Goal: Task Accomplishment & Management: Complete application form

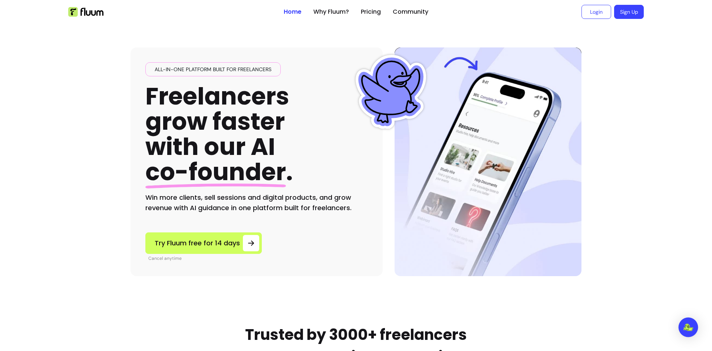
click at [694, 325] on div "Open Intercom Messenger" at bounding box center [688, 328] width 20 height 20
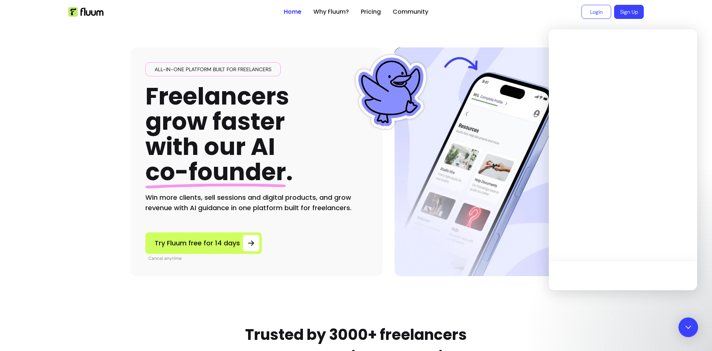
click at [687, 326] on icon "Open Intercom Messenger" at bounding box center [688, 327] width 10 height 10
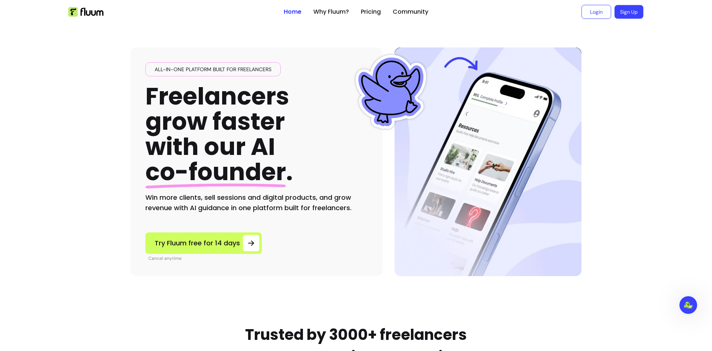
click at [616, 11] on link "Sign Up" at bounding box center [628, 12] width 29 height 14
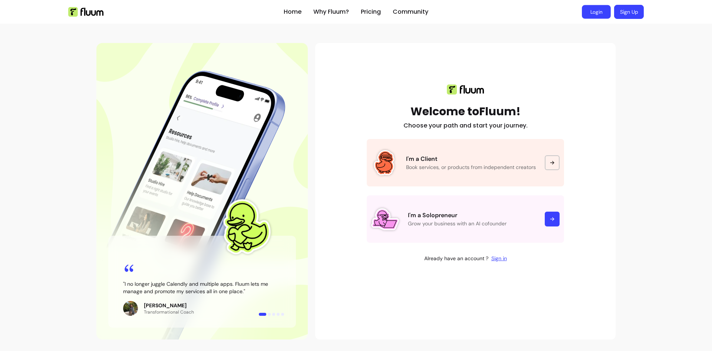
click at [599, 9] on link "Login" at bounding box center [595, 12] width 29 height 14
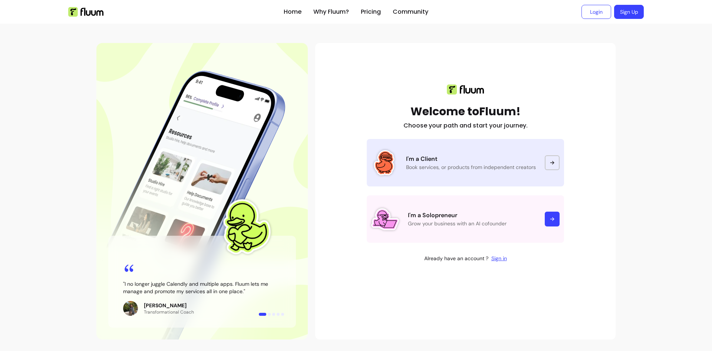
click at [464, 172] on link "I'm a Client Book services, or products from independent creators" at bounding box center [464, 162] width 197 height 47
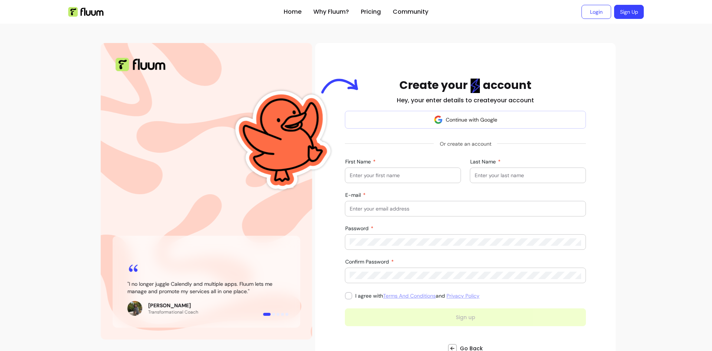
click at [414, 175] on input "First Name" at bounding box center [402, 175] width 106 height 7
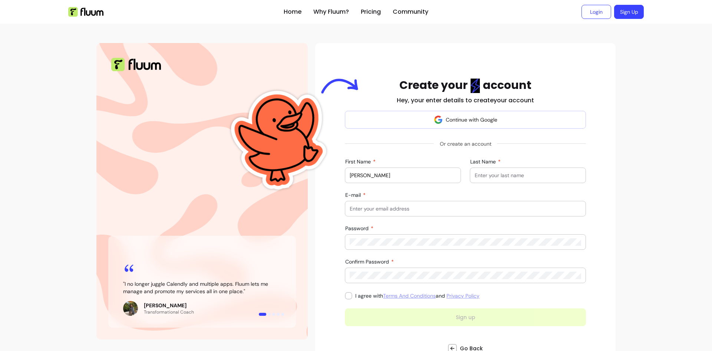
type input "Sam"
type input "K"
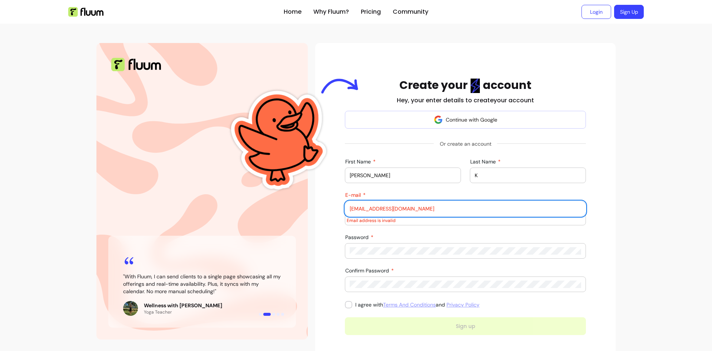
type input "samyakrockx@gmail.com"
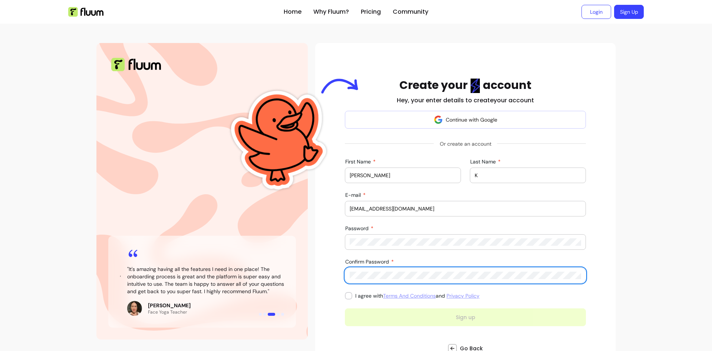
click at [345, 300] on div "Create your account Hey, your enter details to create your account Continue wit…" at bounding box center [465, 224] width 288 height 290
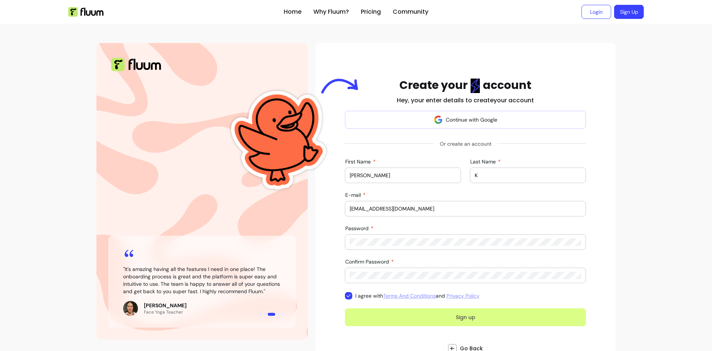
click at [477, 318] on button "Sign up" at bounding box center [465, 317] width 241 height 18
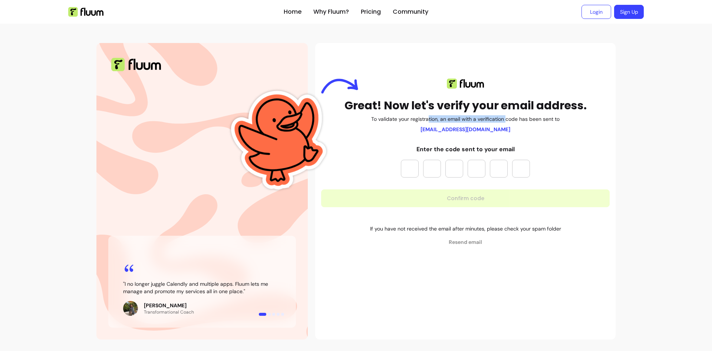
drag, startPoint x: 429, startPoint y: 130, endPoint x: 507, endPoint y: 130, distance: 77.1
click at [507, 130] on div "Great! Now let's verify your email address. To validate your registration, an e…" at bounding box center [465, 106] width 288 height 54
click at [500, 127] on div "Great! Now let's verify your email address. To validate your registration, an e…" at bounding box center [465, 106] width 288 height 54
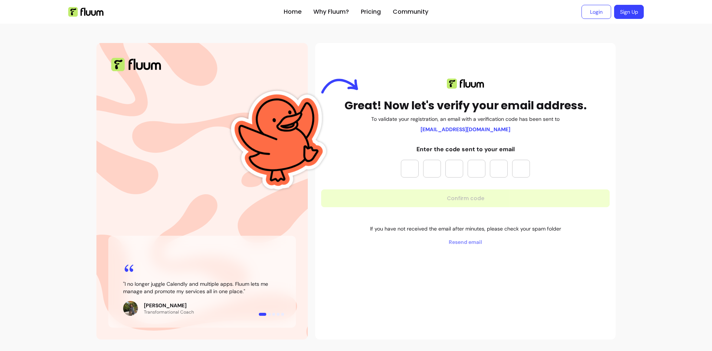
click at [500, 136] on div "Great! Now let's verify your email address. To validate your registration, an e…" at bounding box center [465, 162] width 288 height 167
click at [490, 127] on b "samyakrockx@gmail.com" at bounding box center [465, 129] width 90 height 7
drag, startPoint x: 490, startPoint y: 127, endPoint x: 438, endPoint y: 126, distance: 52.6
click at [438, 126] on b "samyakrockx@gmail.com" at bounding box center [465, 129] width 90 height 7
click at [436, 126] on b "samyakrockx@gmail.com" at bounding box center [465, 129] width 90 height 7
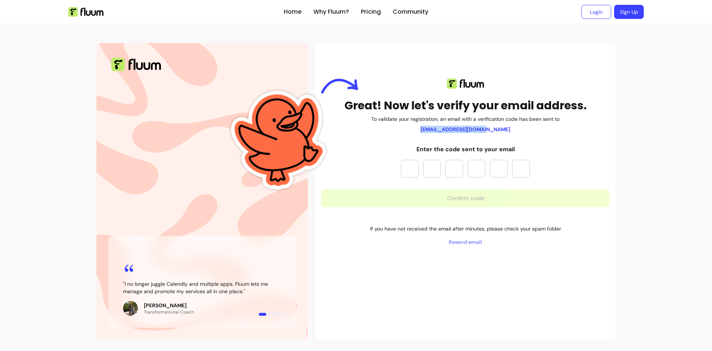
drag, startPoint x: 436, startPoint y: 126, endPoint x: 490, endPoint y: 129, distance: 54.1
click at [490, 129] on b "samyakrockx@gmail.com" at bounding box center [465, 129] width 90 height 7
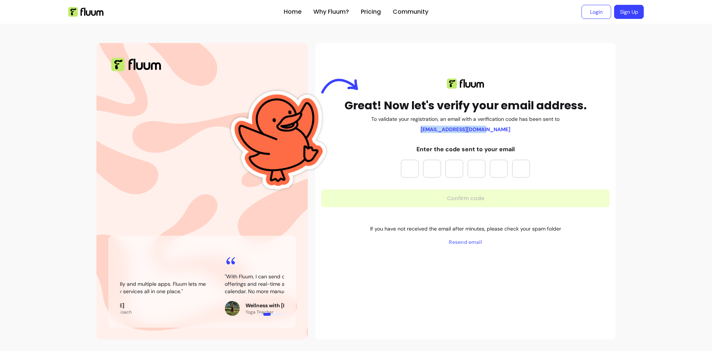
drag, startPoint x: 490, startPoint y: 129, endPoint x: 435, endPoint y: 127, distance: 55.6
click at [435, 127] on b "samyakrockx@gmail.com" at bounding box center [465, 129] width 90 height 7
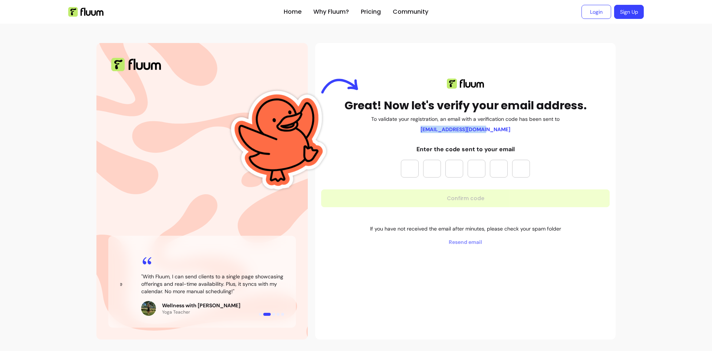
click at [435, 127] on b "samyakrockx@gmail.com" at bounding box center [465, 129] width 90 height 7
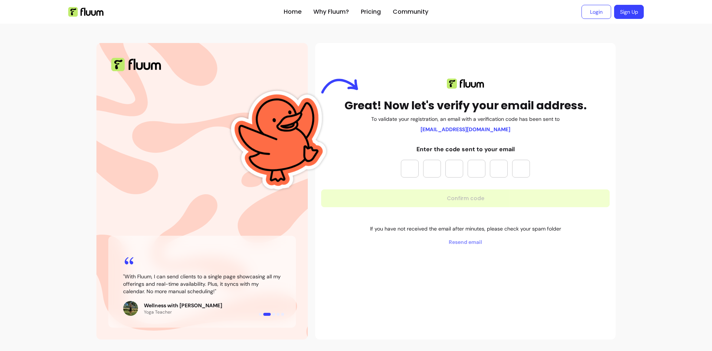
click at [326, 127] on div "Great! Now let's verify your email address. To validate your registration, an e…" at bounding box center [465, 106] width 288 height 54
click at [592, 13] on link "Login" at bounding box center [595, 12] width 29 height 14
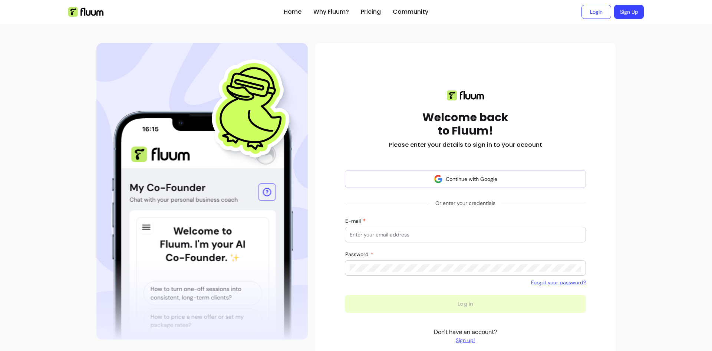
click at [626, 21] on ul "Login Sign Up" at bounding box center [538, 12] width 209 height 24
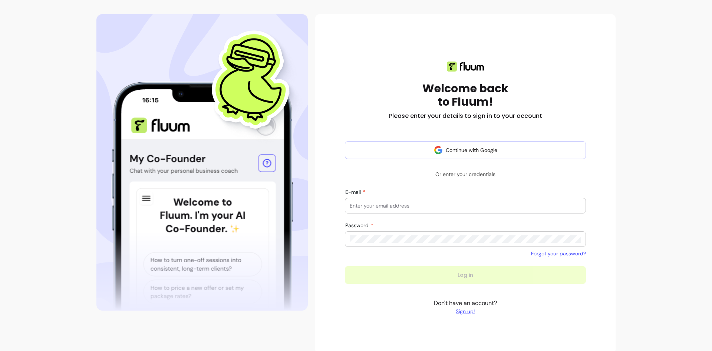
scroll to position [39, 0]
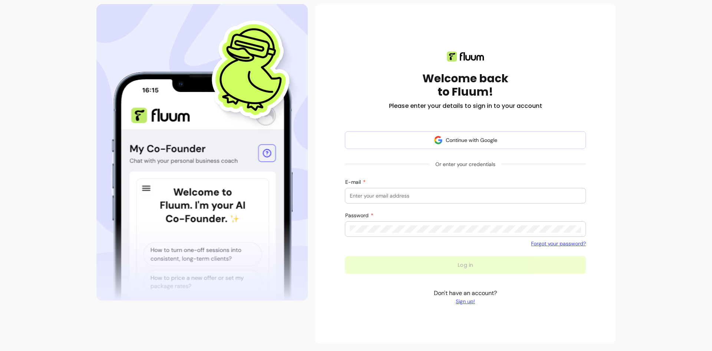
click at [468, 299] on link "Sign up!" at bounding box center [465, 301] width 63 height 7
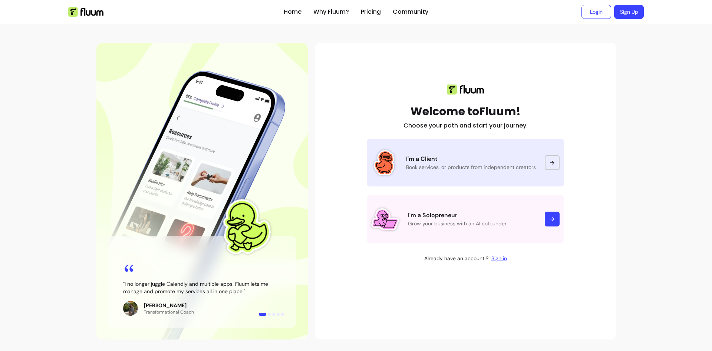
click at [447, 161] on p "I'm a Client" at bounding box center [471, 159] width 130 height 9
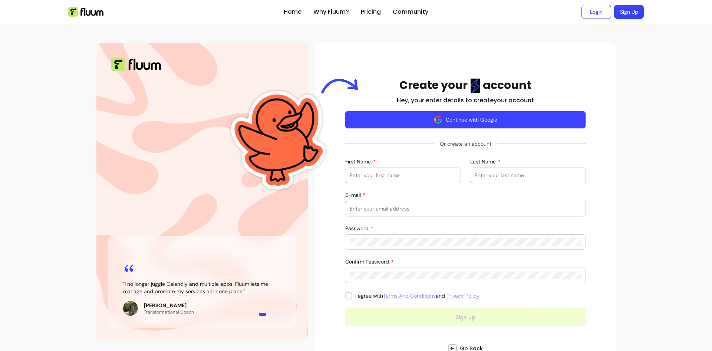
click at [463, 124] on button "Continue with Google" at bounding box center [465, 120] width 241 height 18
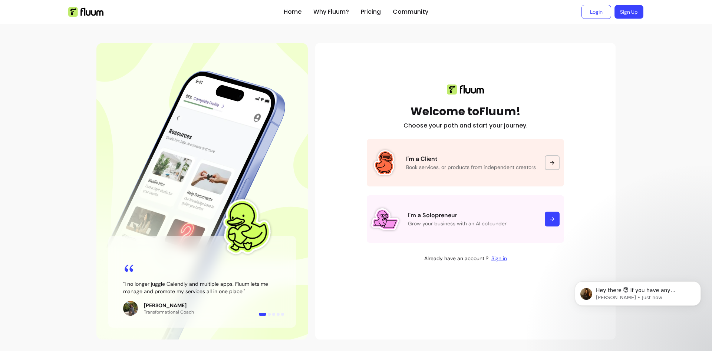
click at [624, 10] on link "Sign Up" at bounding box center [628, 12] width 29 height 14
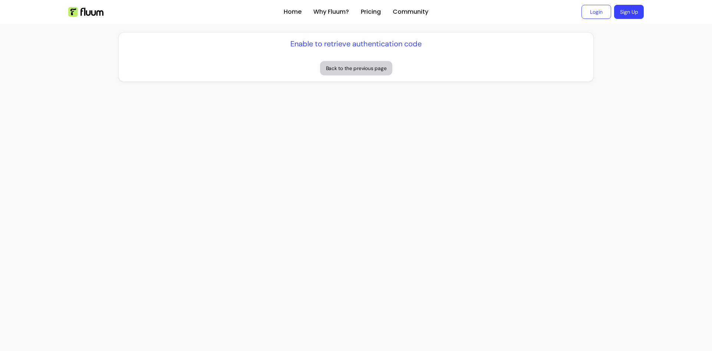
click at [342, 67] on button "Back to the previous page" at bounding box center [356, 68] width 72 height 14
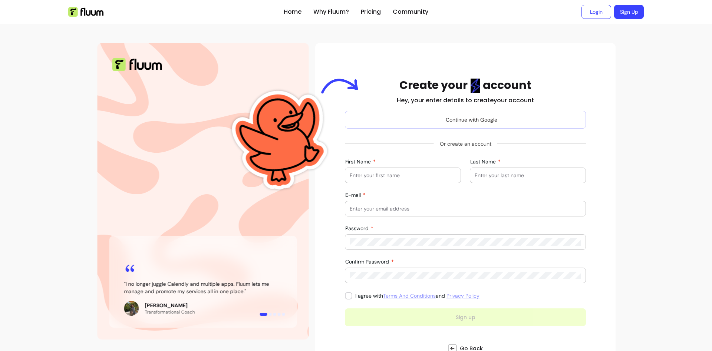
click at [425, 173] on input "First Name" at bounding box center [402, 175] width 106 height 7
type input "[PERSON_NAME]"
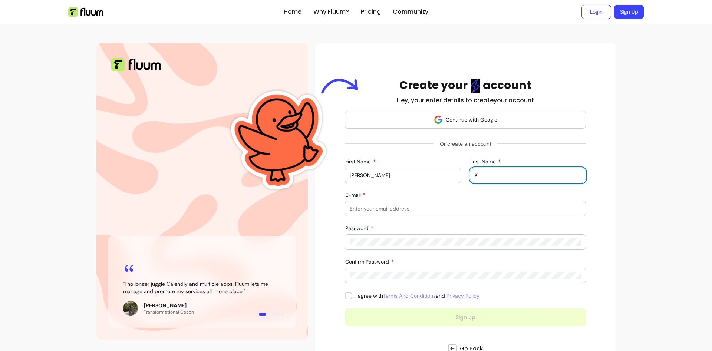
type input "K"
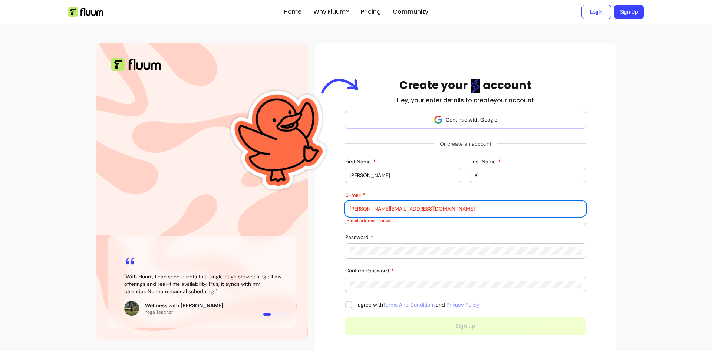
type input "[PERSON_NAME][EMAIL_ADDRESS][DOMAIN_NAME]"
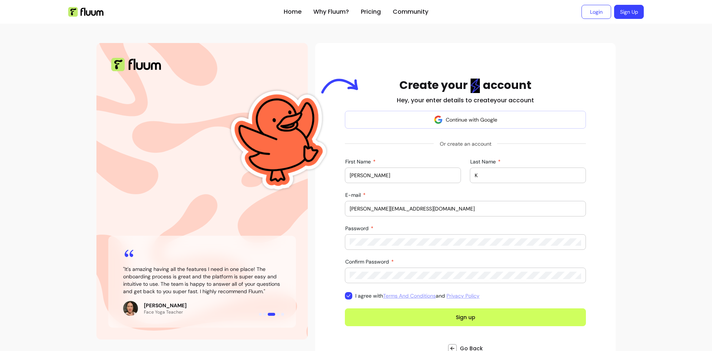
click at [190, 136] on div "" I no longer juggle Calendly and multiple apps. Fluum lets me manage and promo…" at bounding box center [201, 191] width 211 height 296
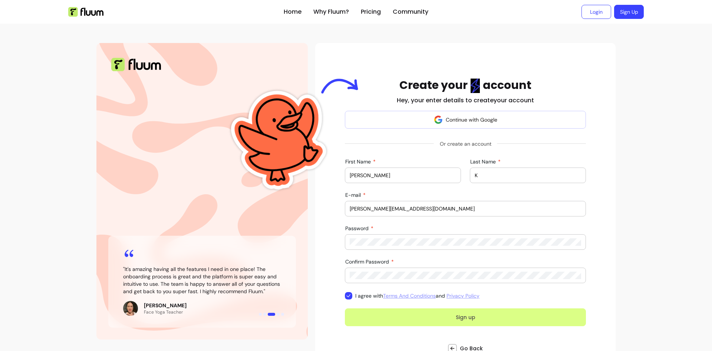
click at [417, 313] on button "Sign up" at bounding box center [465, 317] width 241 height 18
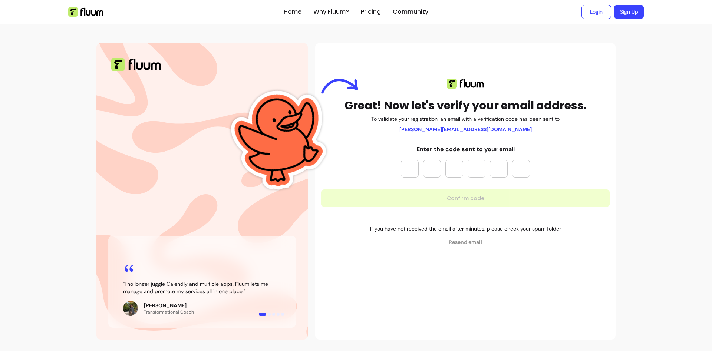
click at [288, 182] on img at bounding box center [280, 139] width 122 height 164
click at [590, 9] on link "Login" at bounding box center [596, 12] width 30 height 14
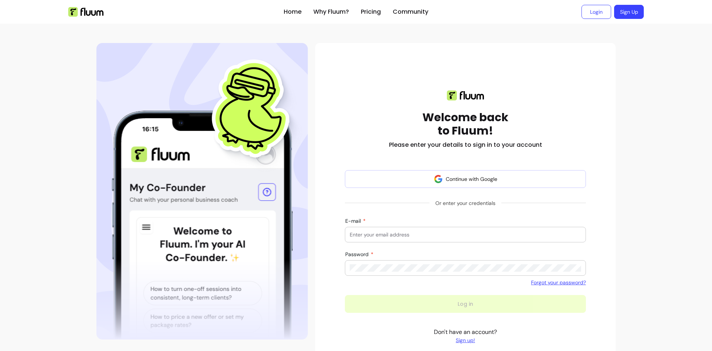
click at [635, 110] on div "Home Why Fluum? Pricing Community Login Sign Up open navigation menu Welcome ba…" at bounding box center [356, 195] width 712 height 390
drag, startPoint x: 649, startPoint y: 35, endPoint x: 688, endPoint y: 0, distance: 52.5
click at [649, 34] on div "Home Why Fluum? Pricing Community Login Sign Up open navigation menu Welcome ba…" at bounding box center [356, 195] width 712 height 390
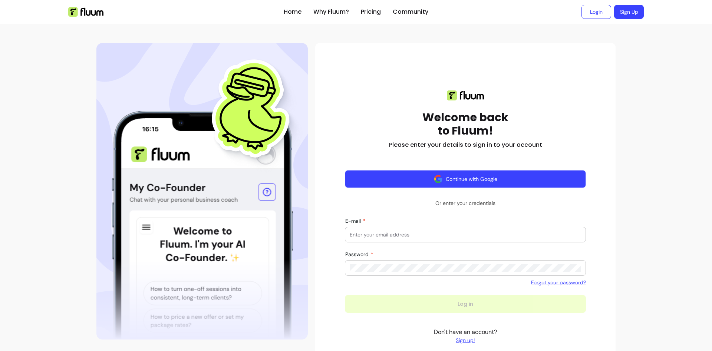
click at [412, 178] on button "Continue with Google" at bounding box center [465, 179] width 241 height 18
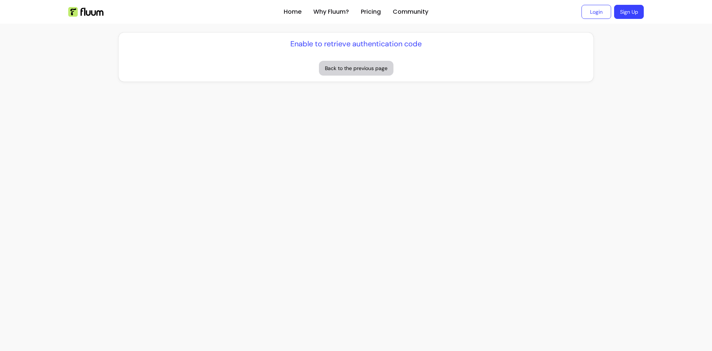
click at [374, 68] on button "Back to the previous page" at bounding box center [356, 68] width 74 height 15
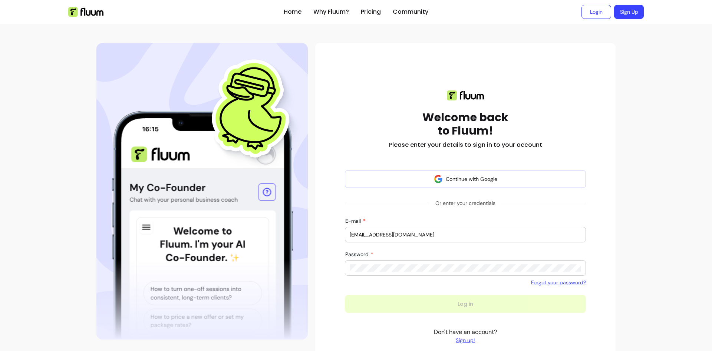
type input "samyakbackups@gmail.com"
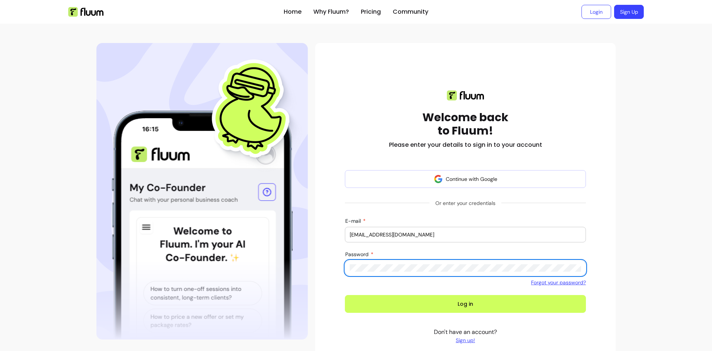
click at [345, 295] on button "Log in" at bounding box center [465, 304] width 241 height 18
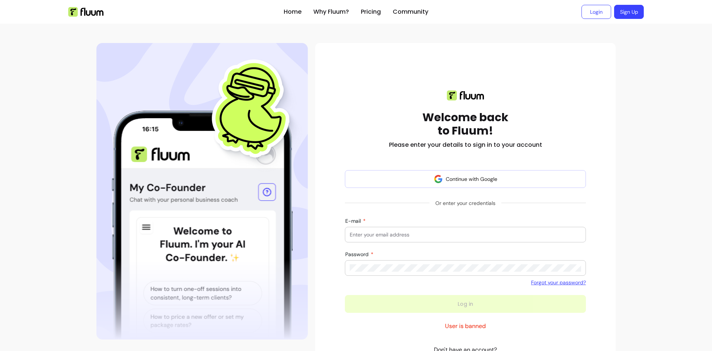
scroll to position [57, 0]
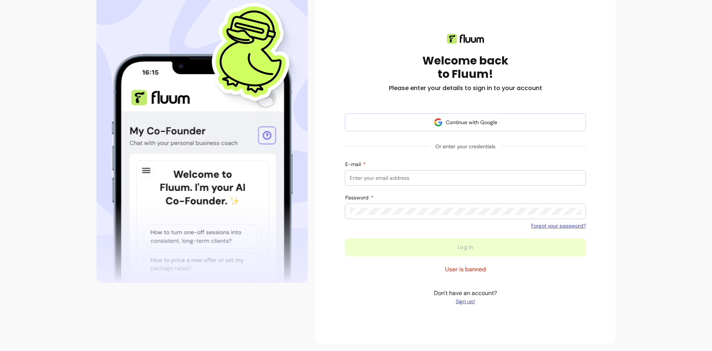
click at [468, 299] on link "Sign up!" at bounding box center [465, 301] width 63 height 7
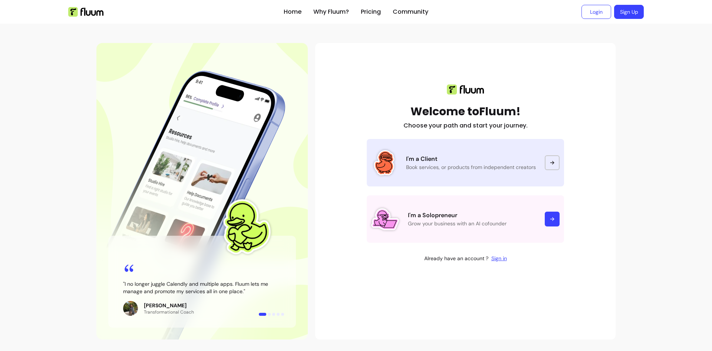
click at [493, 150] on link "I'm a Client Book services, or products from independent creators" at bounding box center [464, 162] width 197 height 47
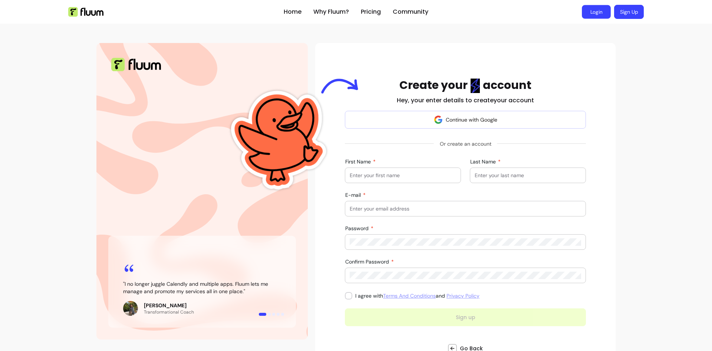
click at [600, 14] on link "Login" at bounding box center [595, 12] width 29 height 14
type input "[PERSON_NAME]"
type input "K"
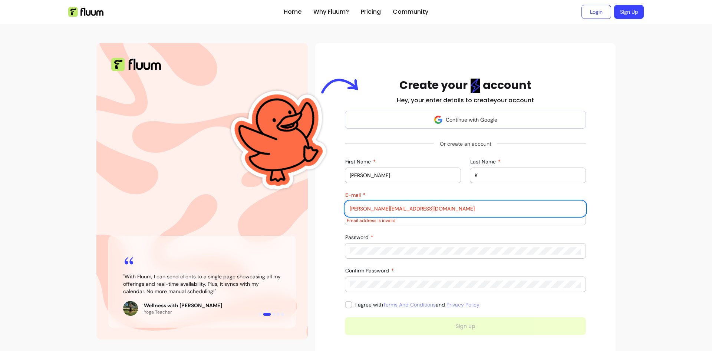
type input "samyak.cybersec@gmail.com"
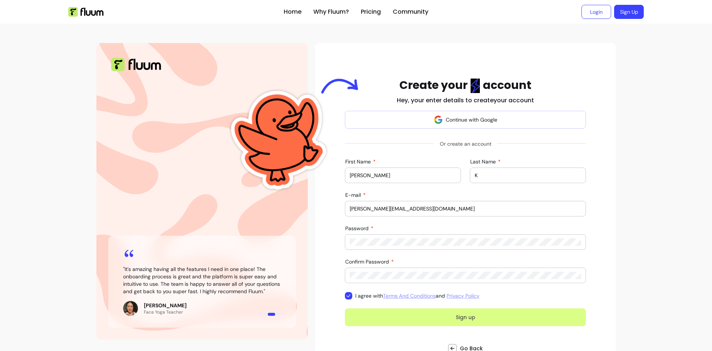
click at [387, 311] on button "Sign up" at bounding box center [465, 317] width 241 height 18
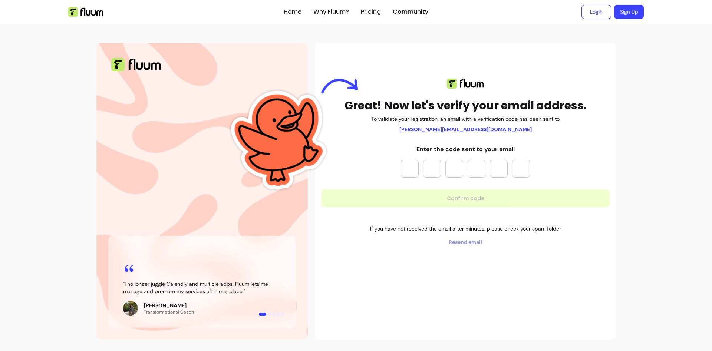
click at [322, 202] on img at bounding box center [280, 139] width 122 height 164
click at [421, 165] on div at bounding box center [465, 169] width 129 height 18
click at [411, 164] on input "Please enter OTP character 1" at bounding box center [410, 169] width 18 height 18
type input "*"
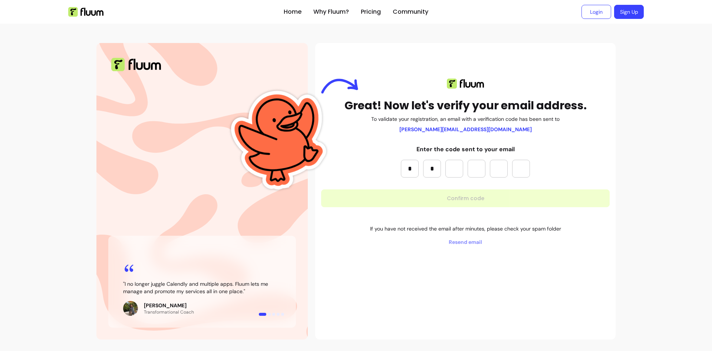
type input "*"
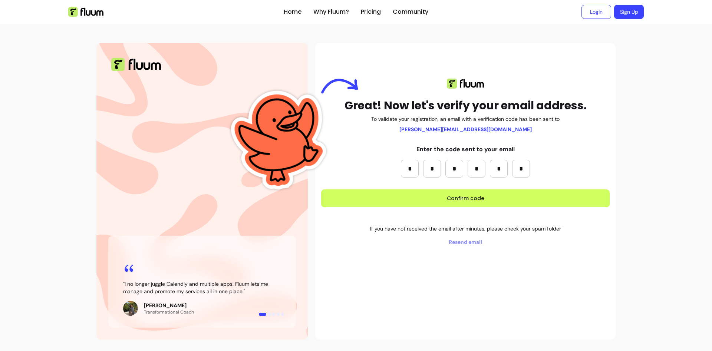
type input "*"
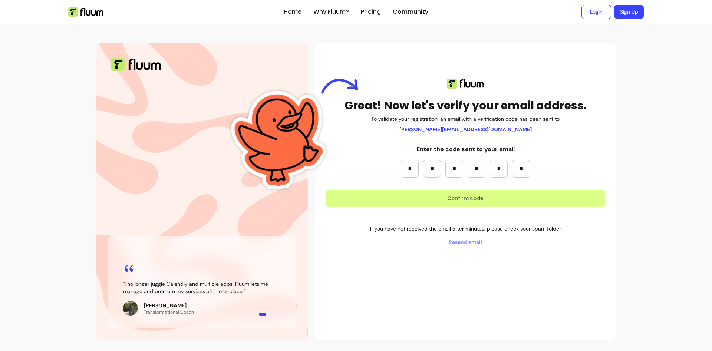
click at [461, 199] on button "Confirm code" at bounding box center [465, 198] width 280 height 17
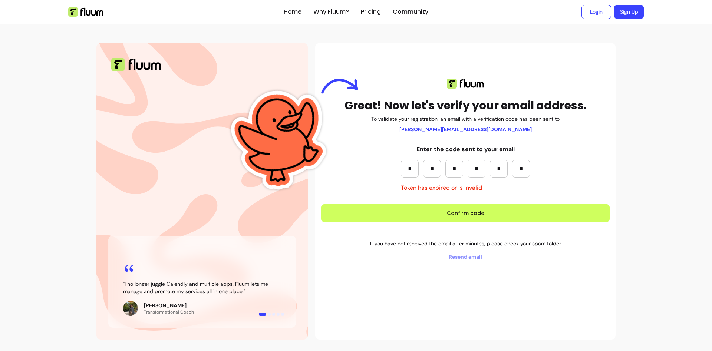
click at [473, 258] on span "Resend email" at bounding box center [465, 256] width 288 height 7
click at [520, 170] on input "*" at bounding box center [521, 169] width 18 height 18
click at [531, 171] on div "Great! Now let's verify your email address. To validate your registration, an e…" at bounding box center [465, 170] width 288 height 182
click at [517, 173] on input "*" at bounding box center [521, 169] width 18 height 18
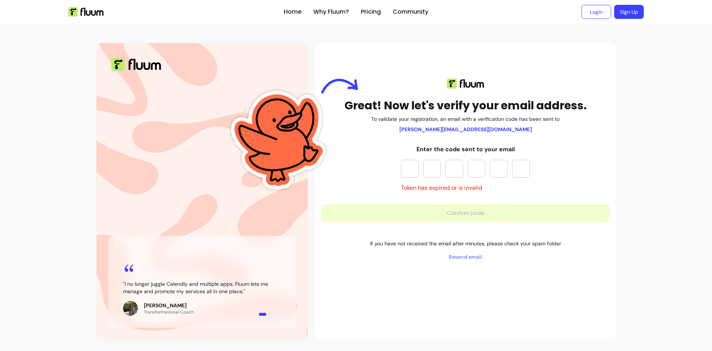
paste input "*"
type input "*"
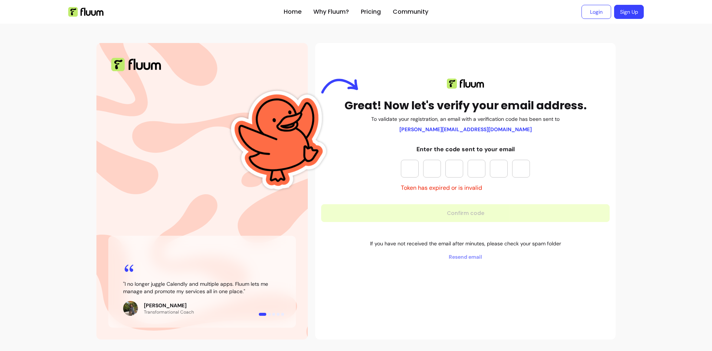
type input "*"
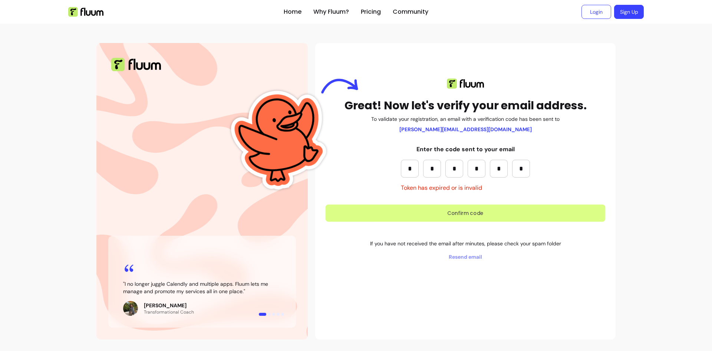
click at [487, 211] on button "Confirm code" at bounding box center [465, 213] width 280 height 17
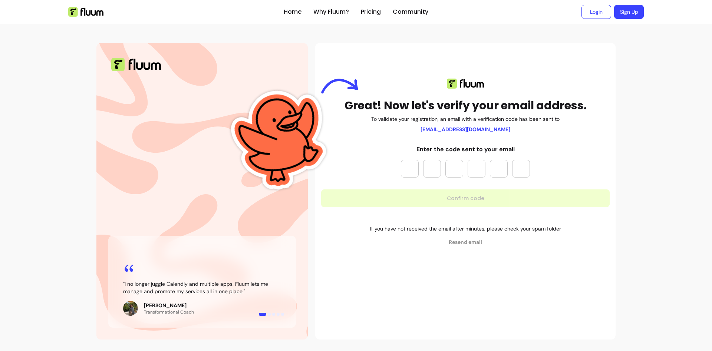
click at [466, 243] on span "Resend email" at bounding box center [465, 241] width 288 height 7
click at [623, 16] on link "Sign Up" at bounding box center [629, 12] width 30 height 14
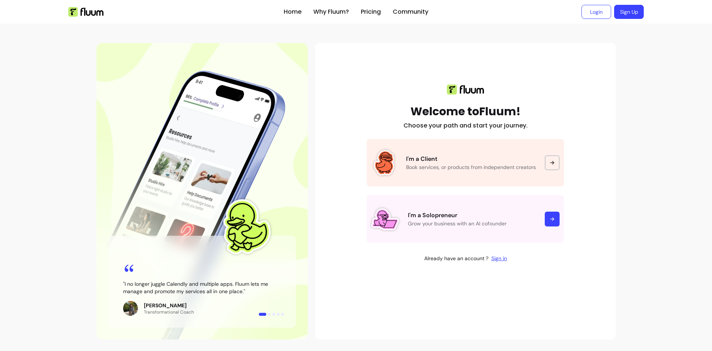
click at [461, 186] on link "I'm a Client Book services, or products from independent creators" at bounding box center [464, 162] width 197 height 47
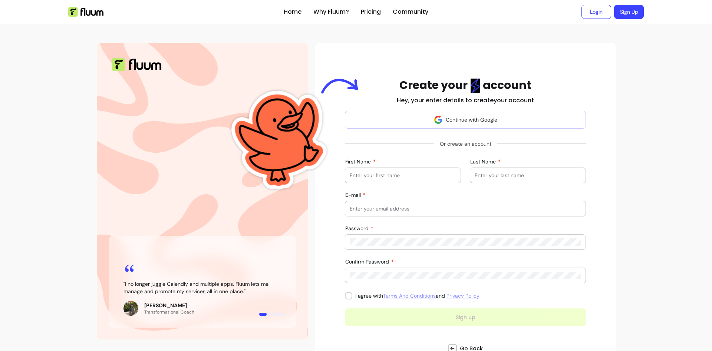
click at [392, 179] on input "First Name" at bounding box center [402, 175] width 106 height 7
type input "[PERSON_NAME]"
type input "K"
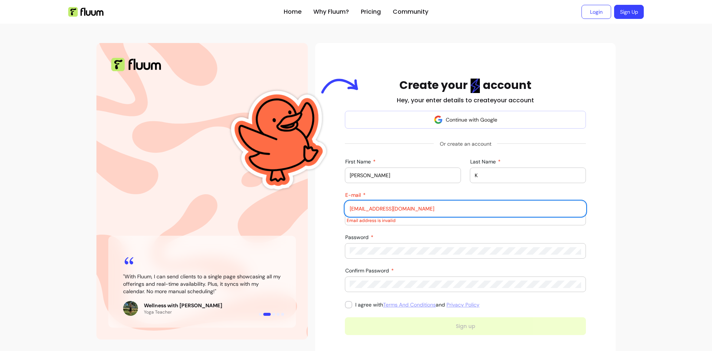
type input "[EMAIL_ADDRESS][DOMAIN_NAME]"
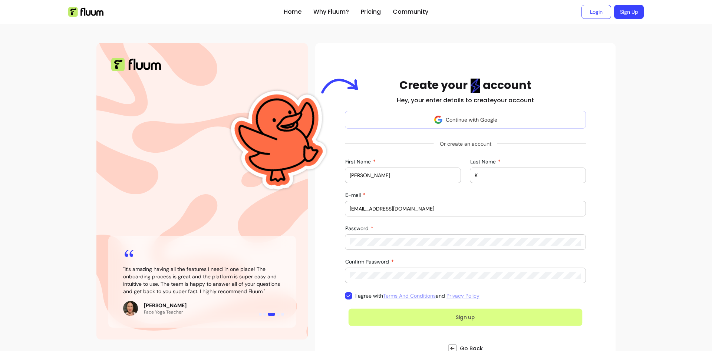
click at [368, 309] on button "Sign up" at bounding box center [465, 317] width 234 height 17
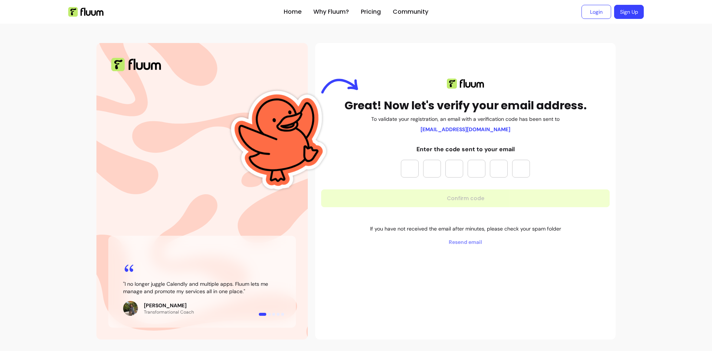
click at [411, 168] on input "Please enter OTP character 1" at bounding box center [410, 169] width 18 height 18
type input "*"
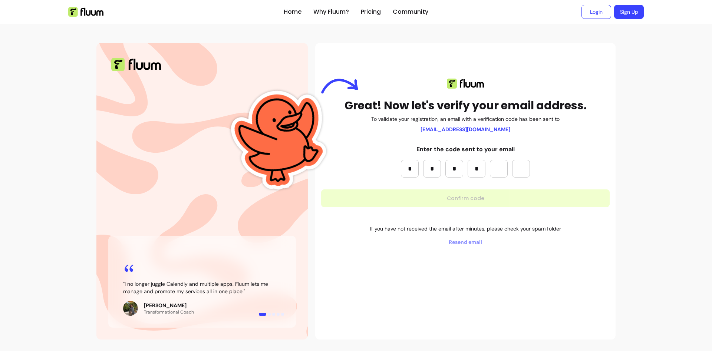
type input "*"
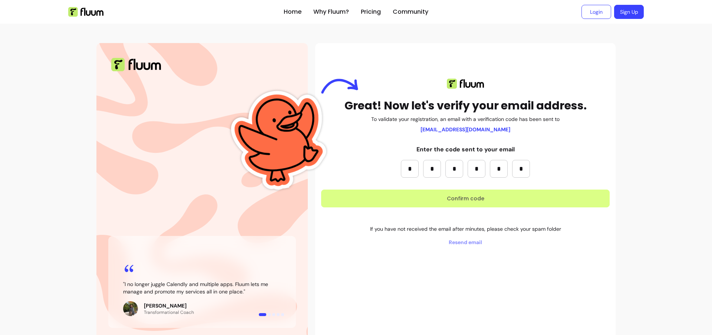
type input "*"
click at [496, 212] on div "Great! Now let's verify your email address. To validate your registration, an e…" at bounding box center [465, 162] width 288 height 167
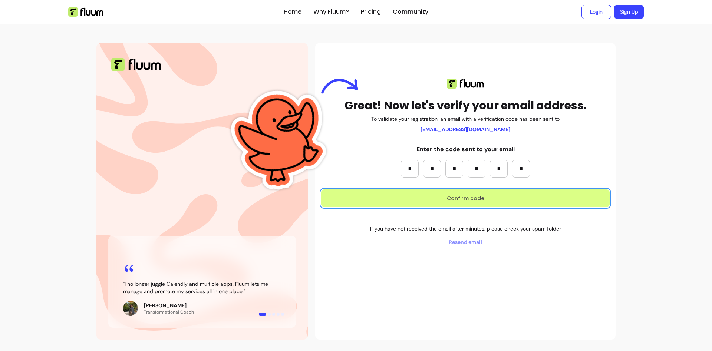
click at [492, 204] on button "Confirm code" at bounding box center [465, 198] width 288 height 18
